Goal: Task Accomplishment & Management: Manage account settings

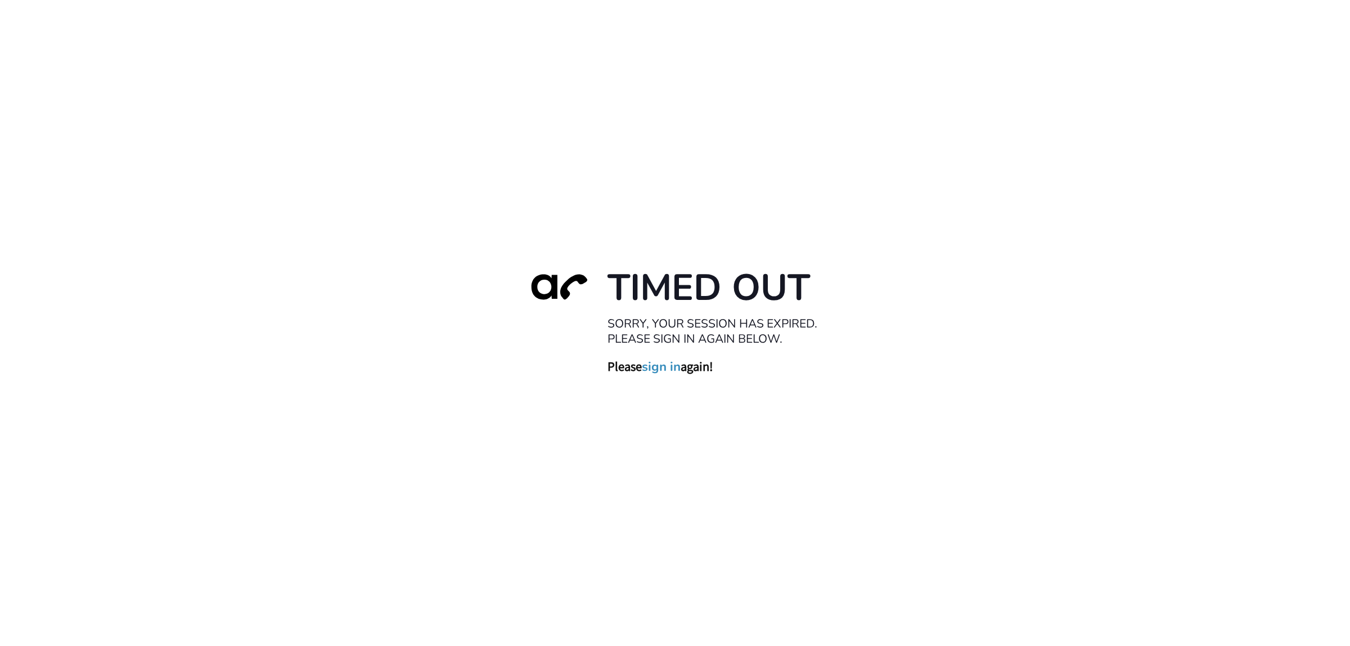
click at [650, 363] on link "sign in" at bounding box center [661, 367] width 39 height 16
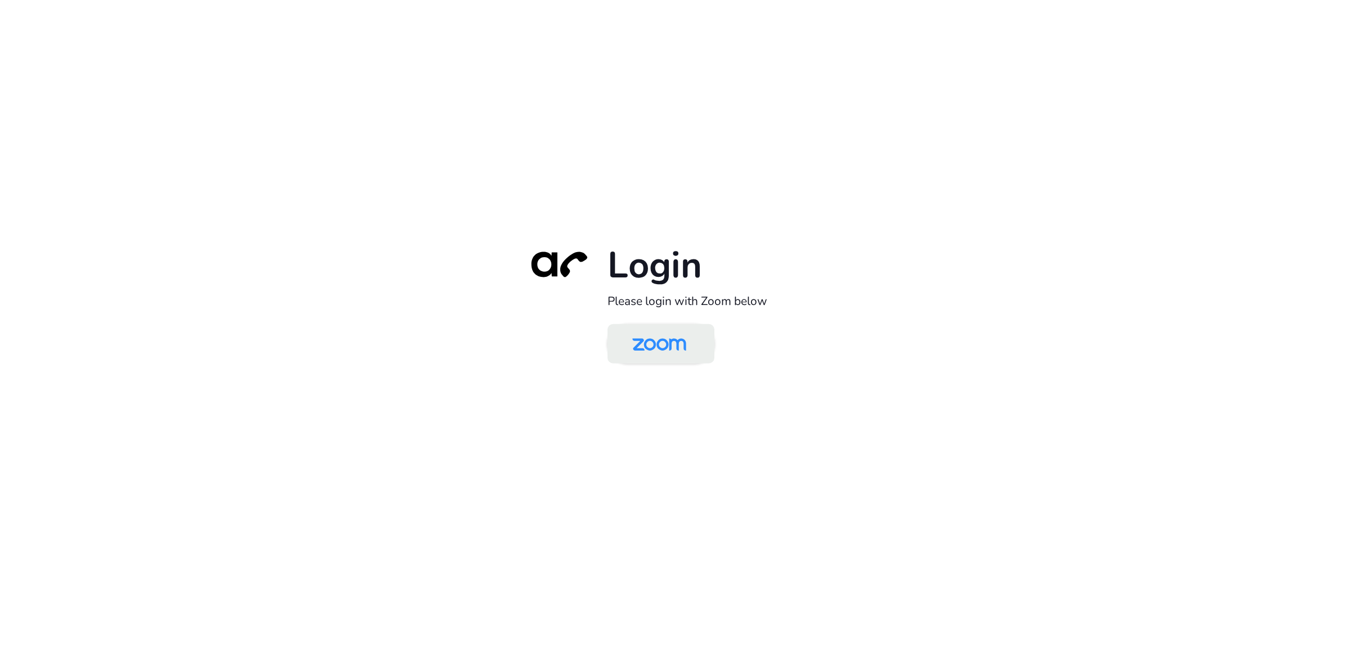
click at [670, 336] on img at bounding box center [659, 344] width 78 height 37
click at [643, 347] on img at bounding box center [659, 344] width 78 height 37
click at [645, 344] on img at bounding box center [659, 344] width 78 height 37
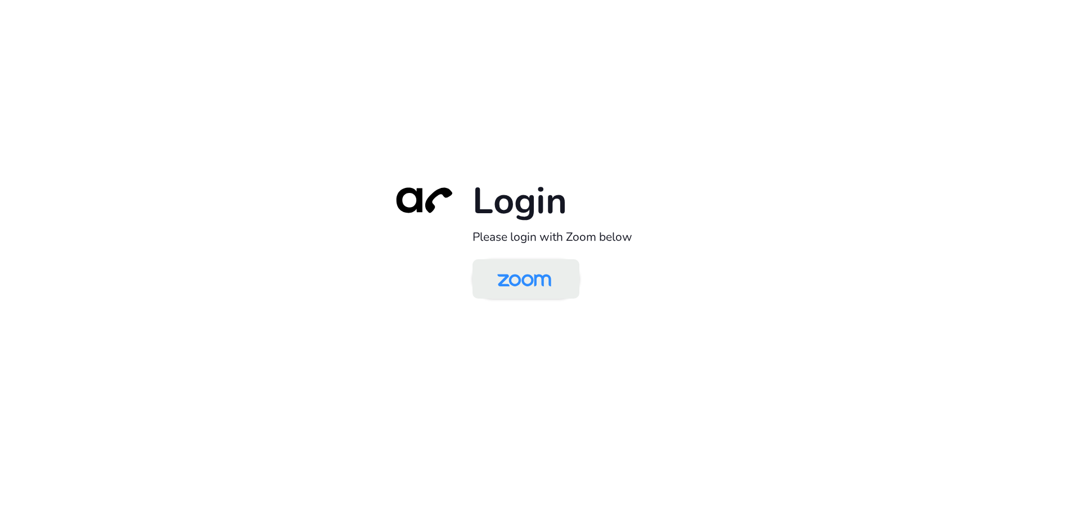
click at [534, 285] on img at bounding box center [524, 280] width 78 height 37
click at [506, 278] on img at bounding box center [524, 280] width 78 height 37
click at [508, 273] on img at bounding box center [524, 280] width 78 height 37
click at [524, 285] on img at bounding box center [524, 280] width 78 height 37
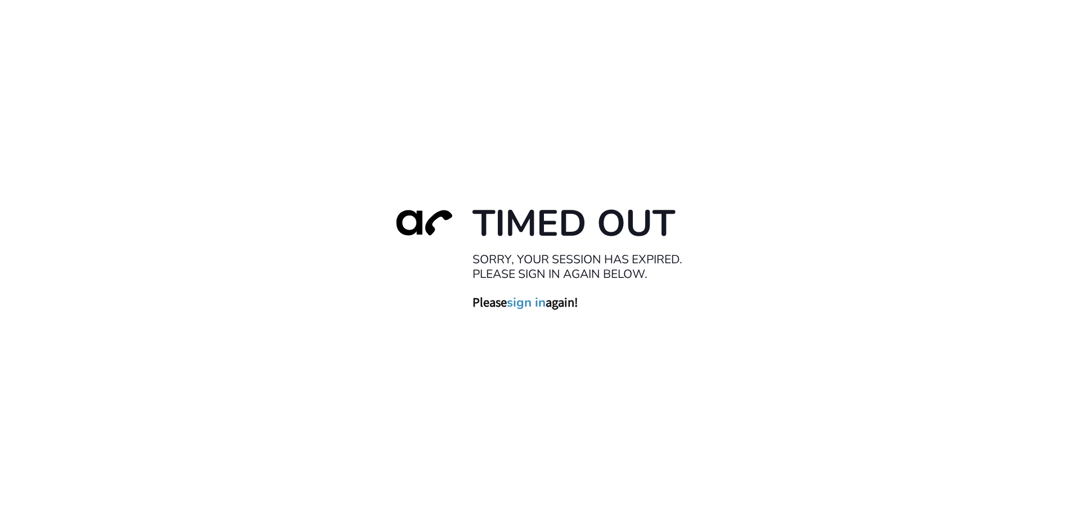
click at [523, 300] on link "sign in" at bounding box center [526, 302] width 39 height 16
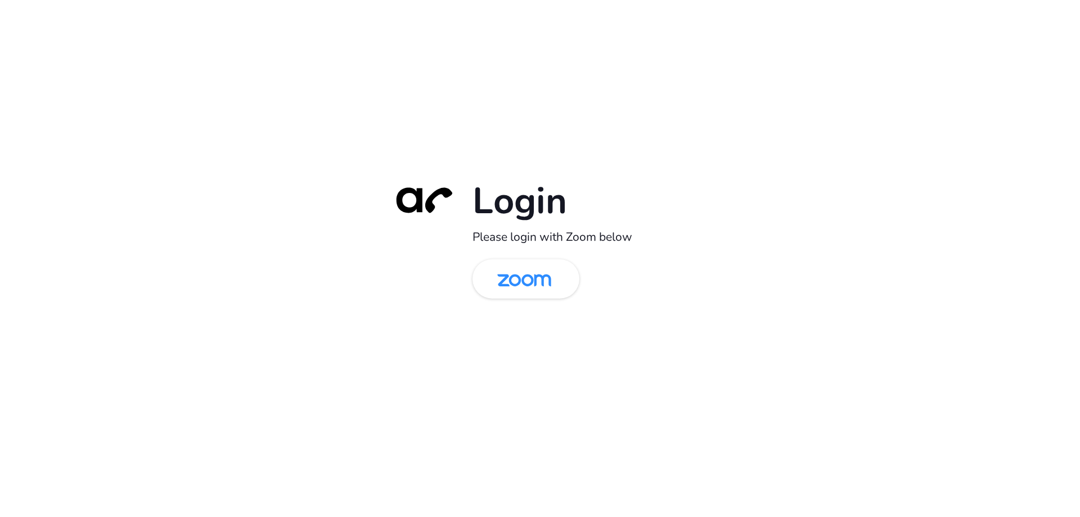
drag, startPoint x: 522, startPoint y: 284, endPoint x: 348, endPoint y: 233, distance: 181.2
click at [521, 284] on img at bounding box center [524, 280] width 78 height 37
click at [514, 281] on img at bounding box center [524, 280] width 78 height 37
